Goal: Task Accomplishment & Management: Manage account settings

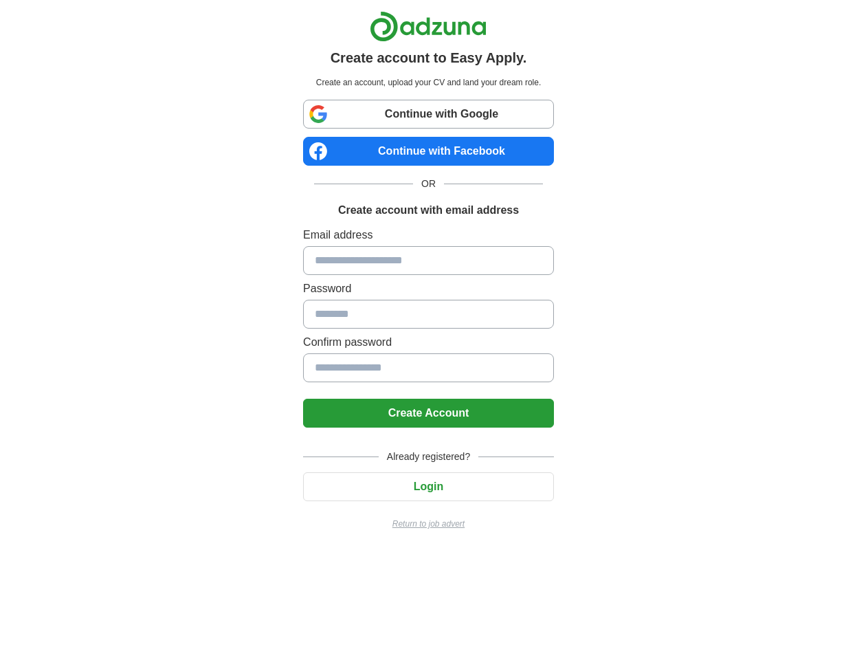
click at [443, 270] on input at bounding box center [428, 260] width 251 height 29
click at [462, 477] on button "Login" at bounding box center [428, 486] width 251 height 29
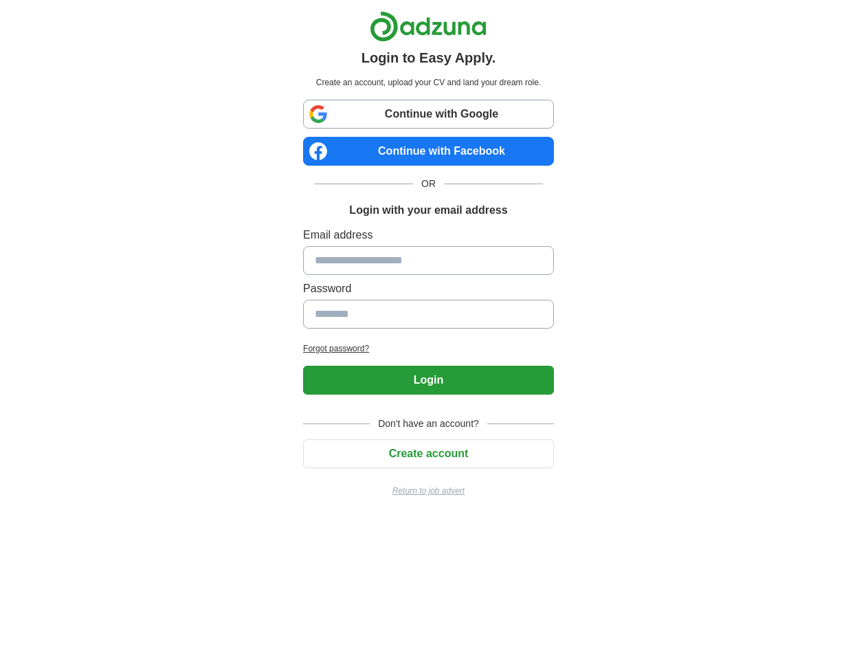
click at [415, 245] on div "Email address Password" at bounding box center [428, 280] width 251 height 107
click at [415, 252] on input at bounding box center [428, 260] width 251 height 29
type input "**********"
click at [303, 366] on button "Login" at bounding box center [428, 380] width 251 height 29
